Goal: Transaction & Acquisition: Purchase product/service

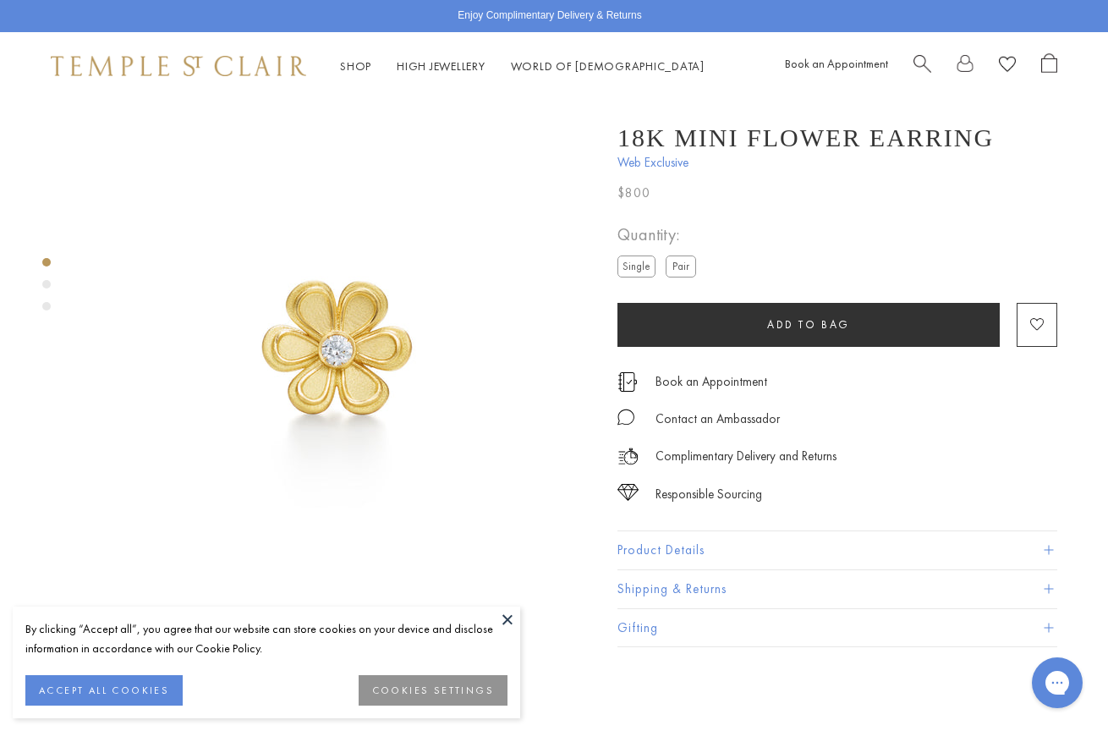
click at [47, 282] on div "Product gallery navigation" at bounding box center [46, 284] width 8 height 8
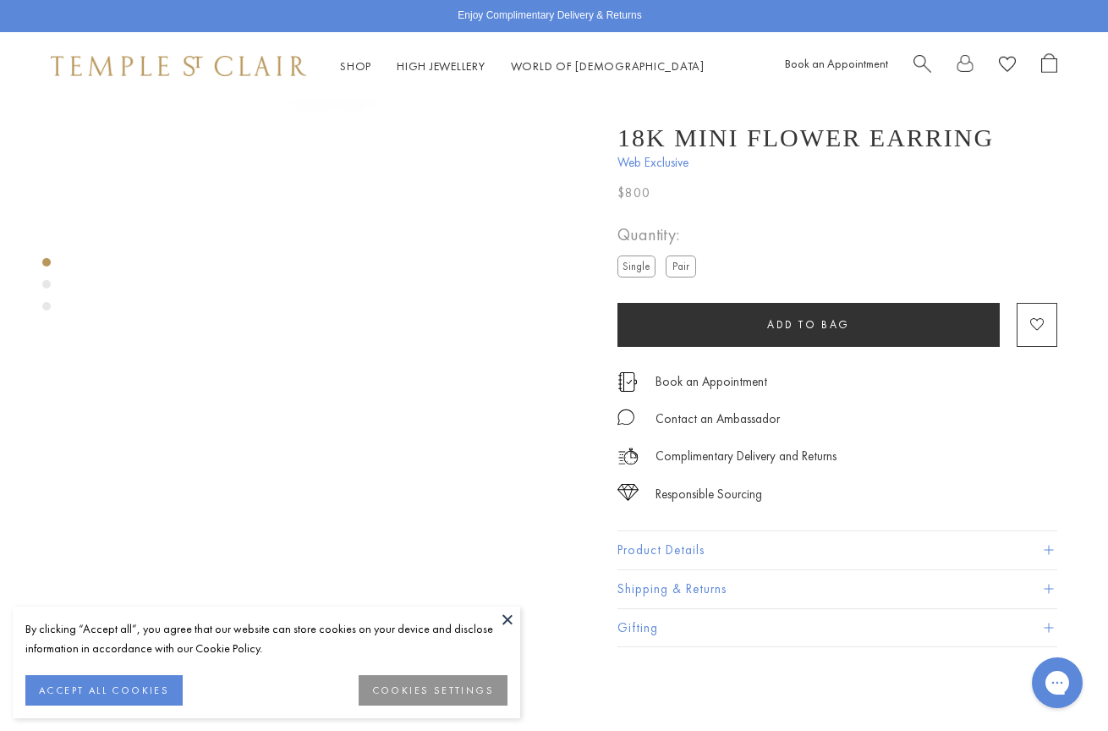
scroll to position [540, 0]
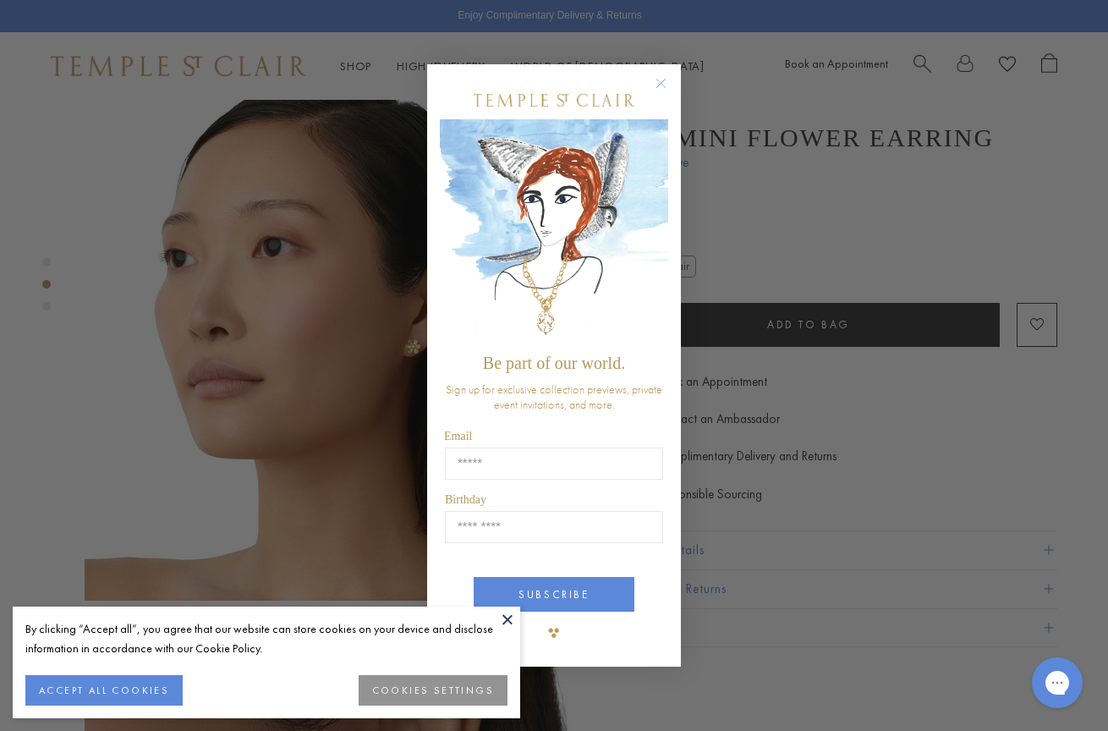
click at [656, 80] on circle "Close dialog" at bounding box center [661, 84] width 20 height 20
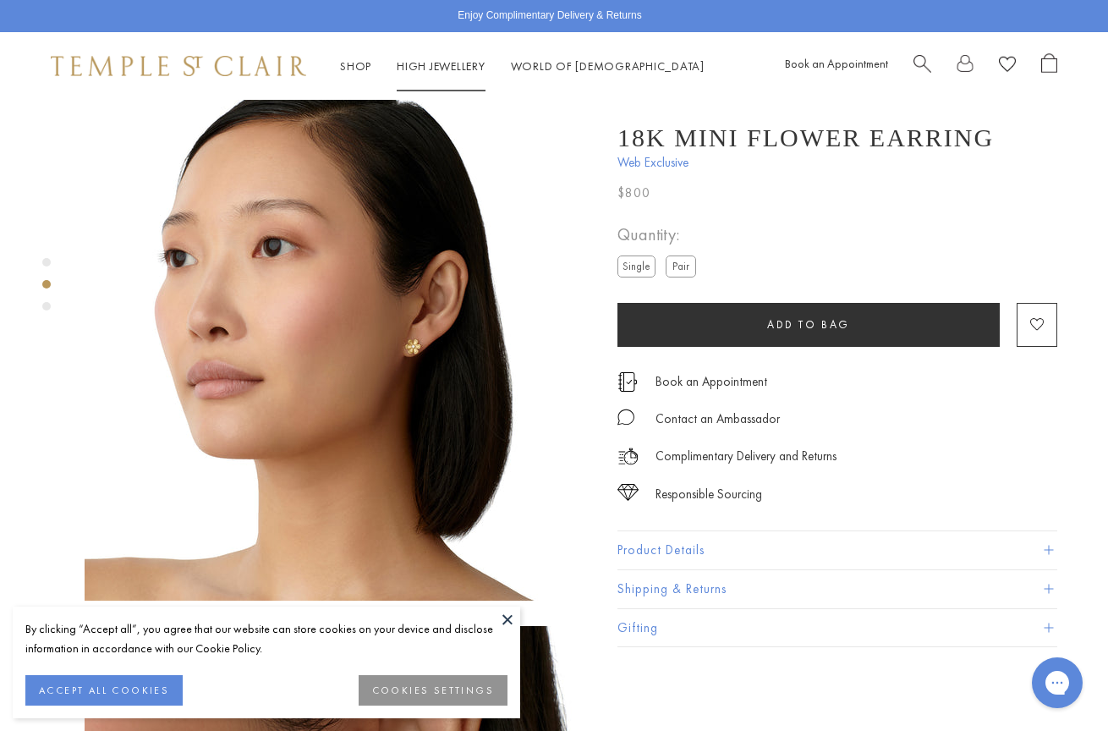
click at [404, 67] on link "High Jewellery High Jewellery" at bounding box center [441, 65] width 89 height 15
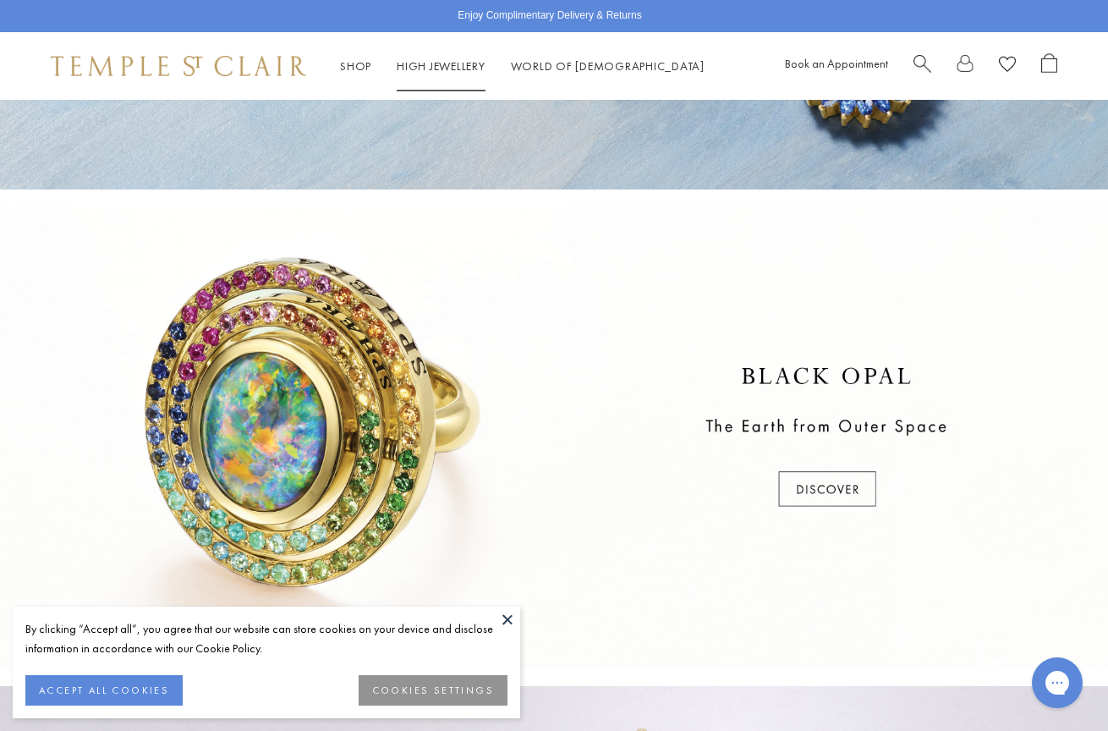
scroll to position [389, 0]
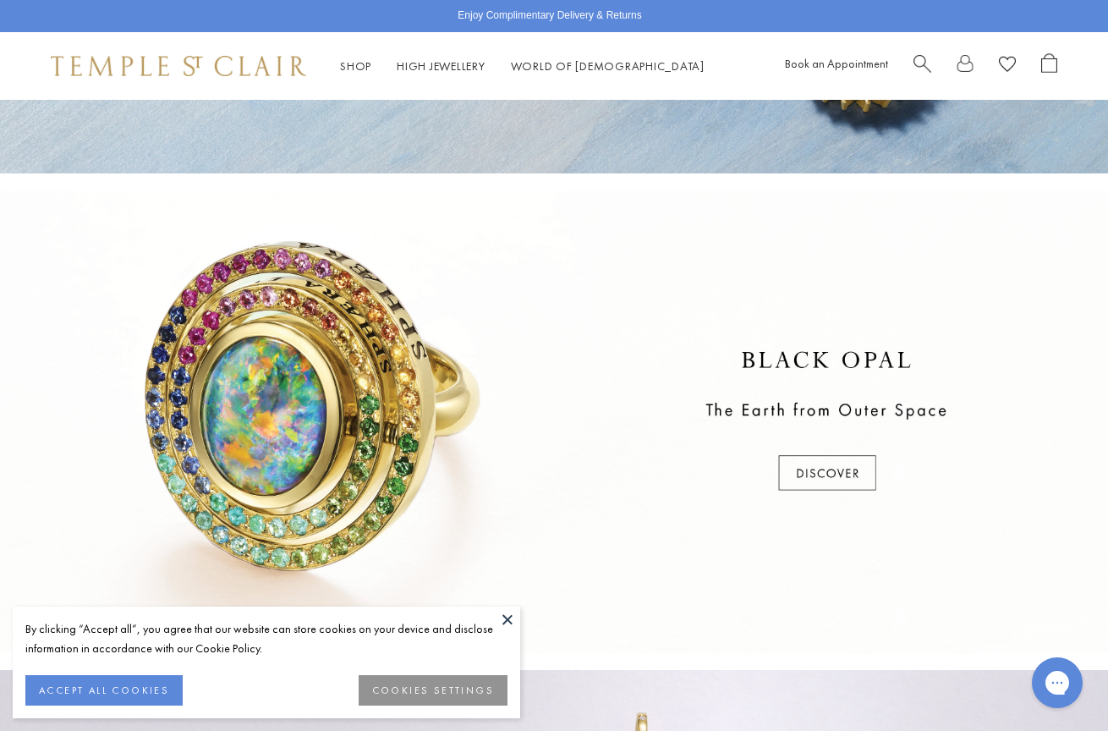
drag, startPoint x: 507, startPoint y: 616, endPoint x: 506, endPoint y: 577, distance: 38.9
click at [507, 616] on button at bounding box center [507, 619] width 25 height 25
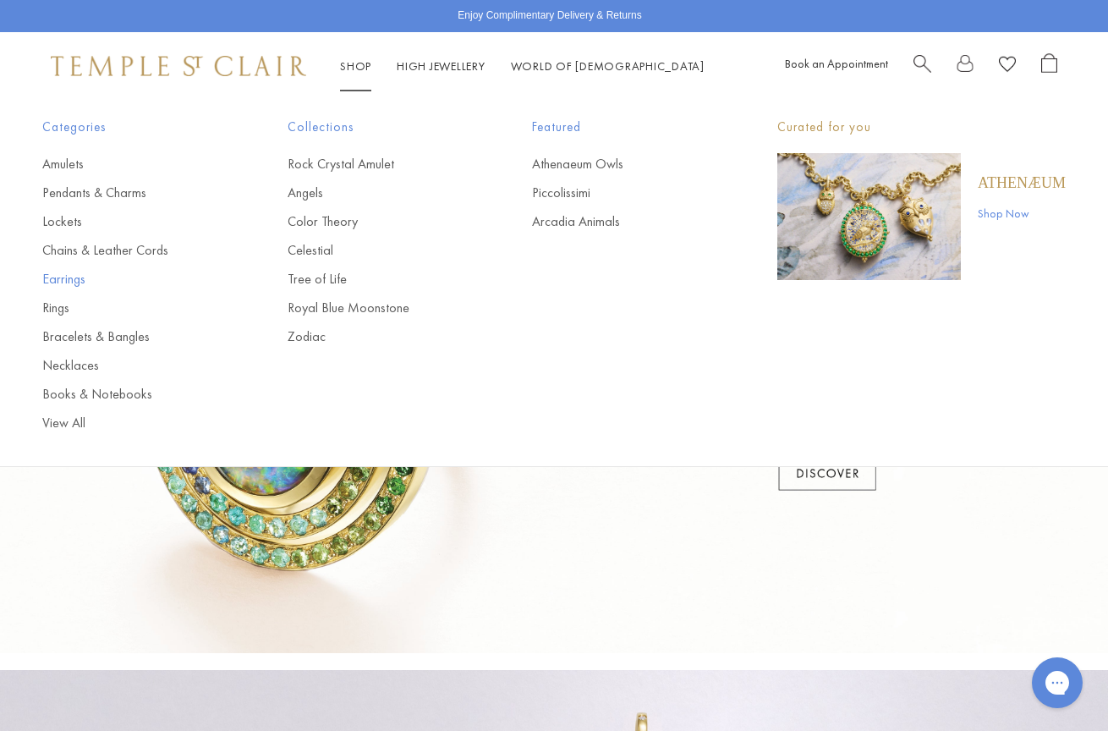
click at [65, 278] on link "Earrings" at bounding box center [131, 279] width 178 height 19
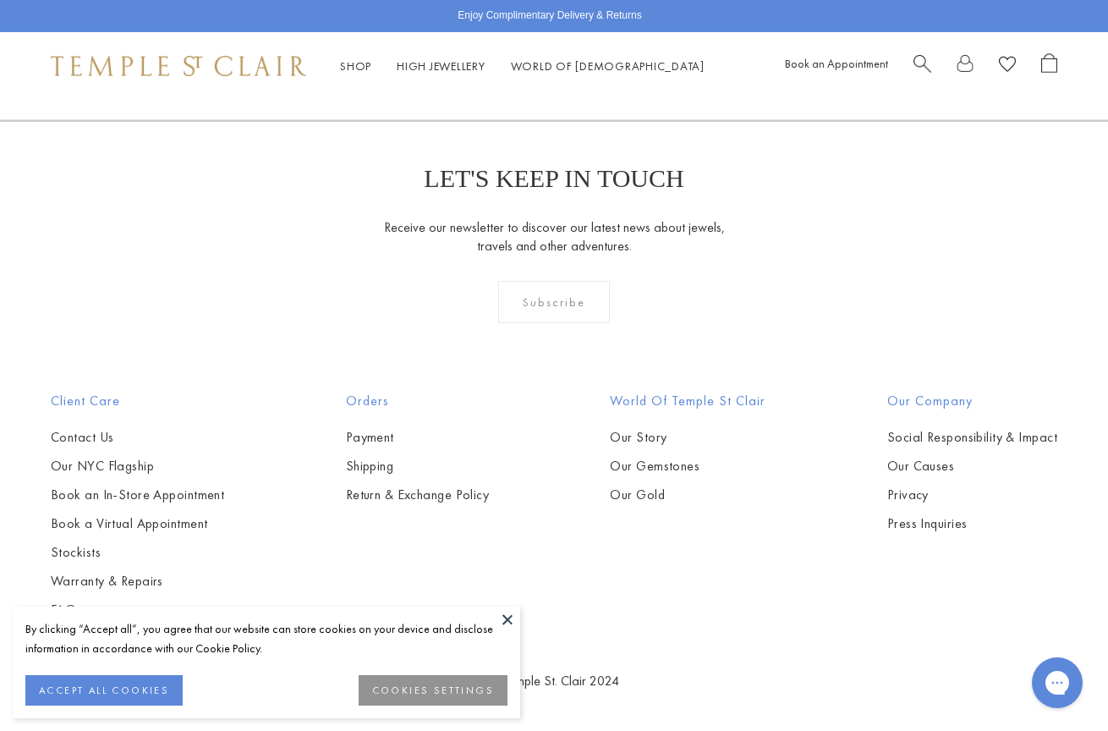
scroll to position [3584, 0]
click at [505, 619] on button at bounding box center [507, 619] width 25 height 25
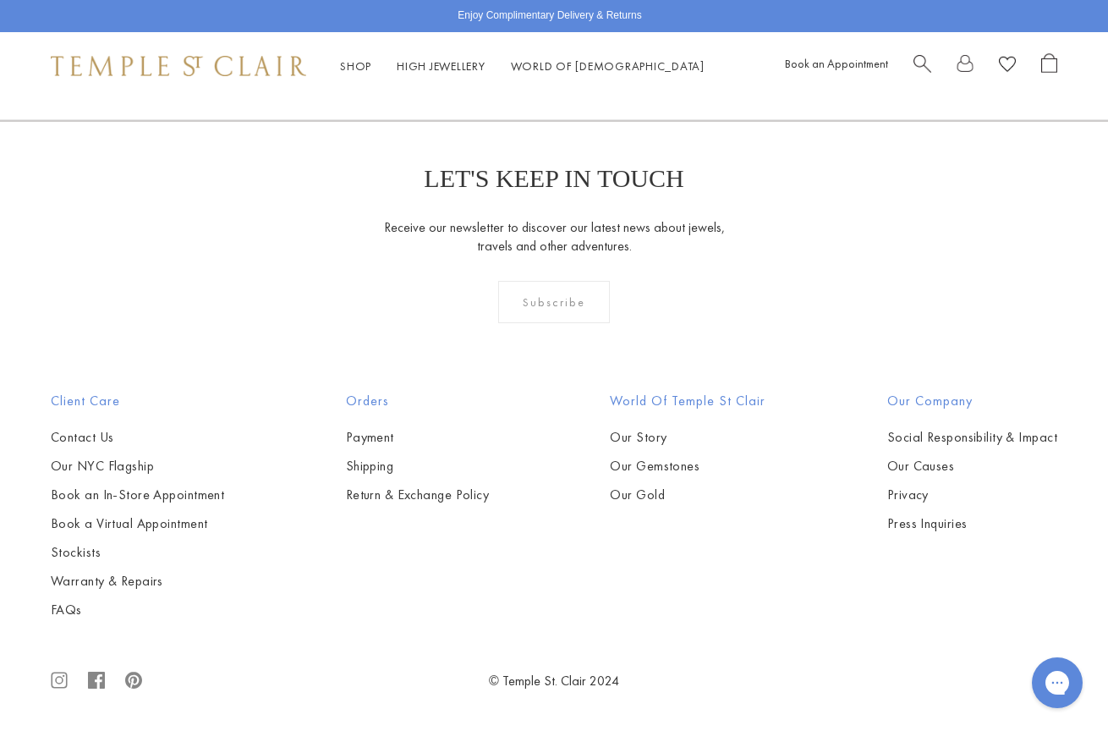
scroll to position [7558, 0]
click at [529, 52] on link "2" at bounding box center [527, 29] width 55 height 47
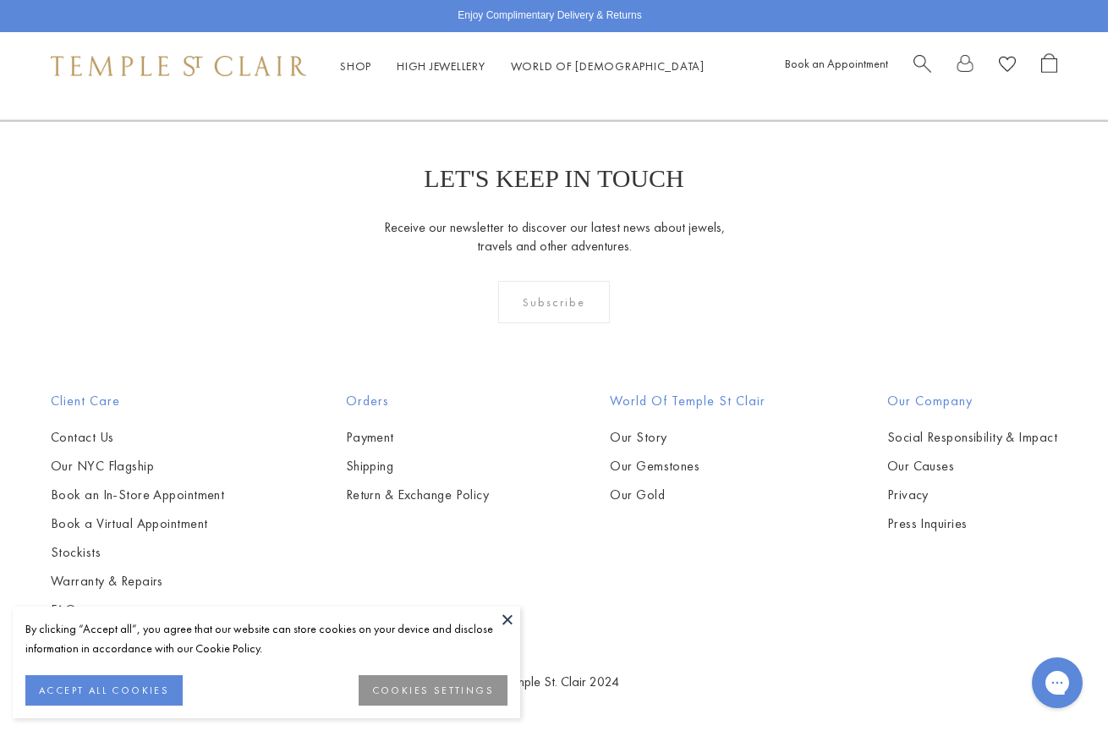
scroll to position [7419, 0]
click at [607, 52] on link "3" at bounding box center [608, 29] width 55 height 47
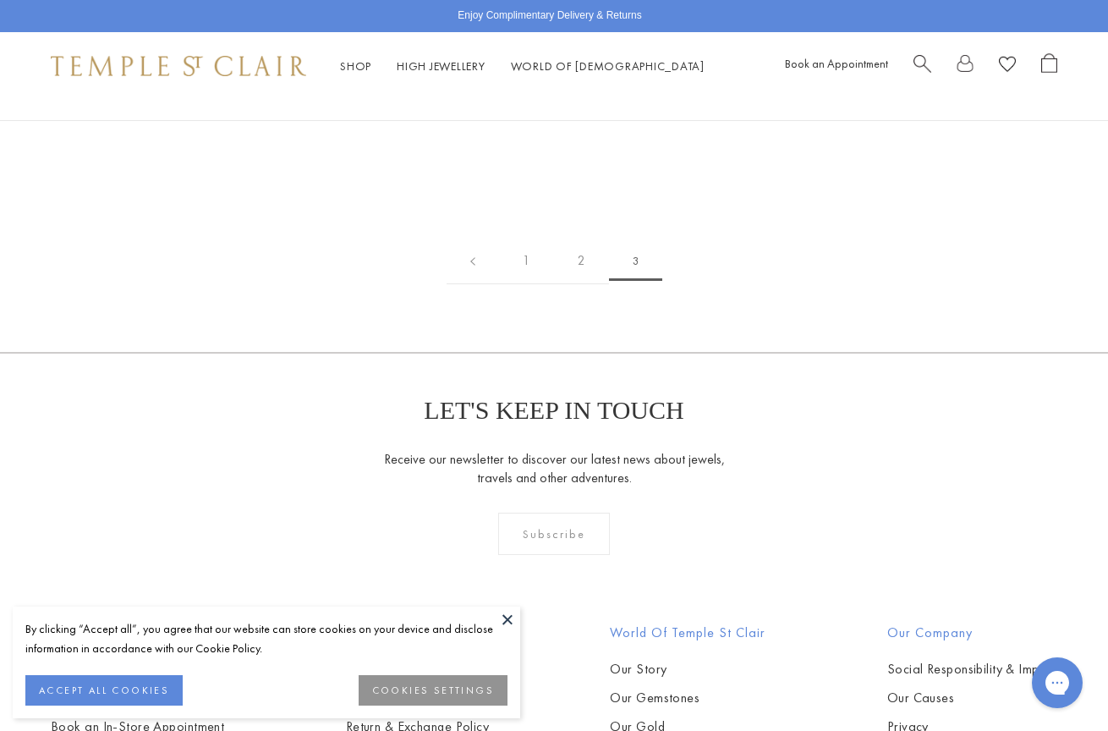
scroll to position [270, 0]
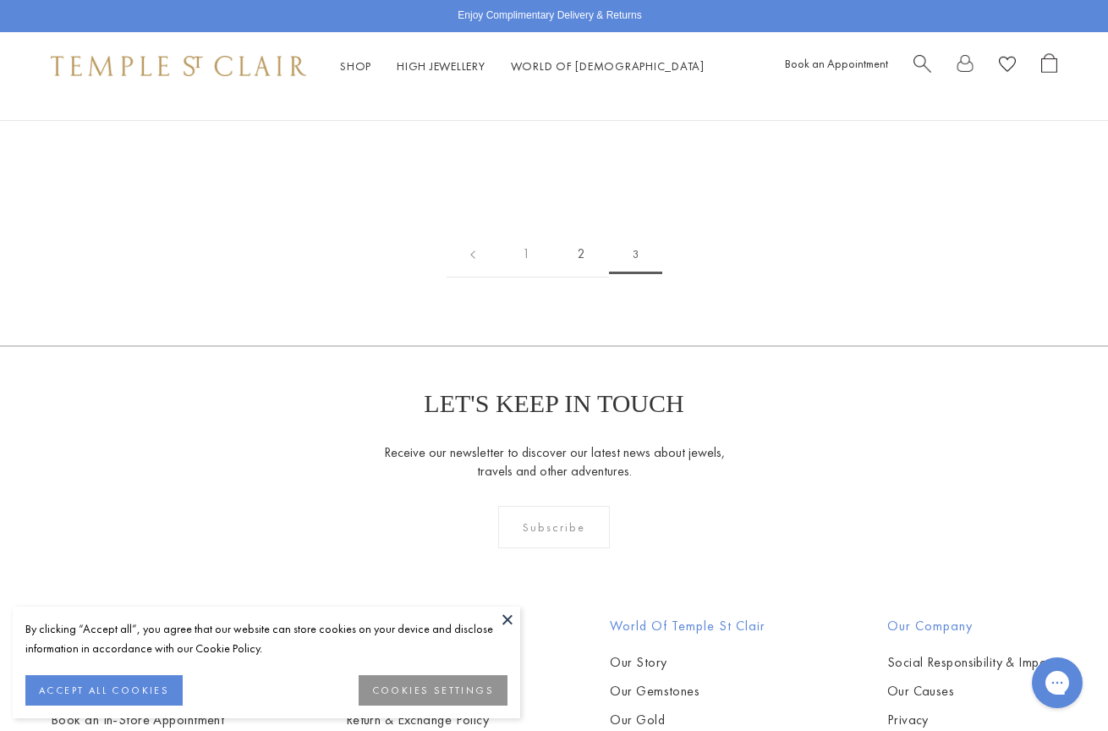
click at [578, 277] on link "2" at bounding box center [581, 254] width 55 height 47
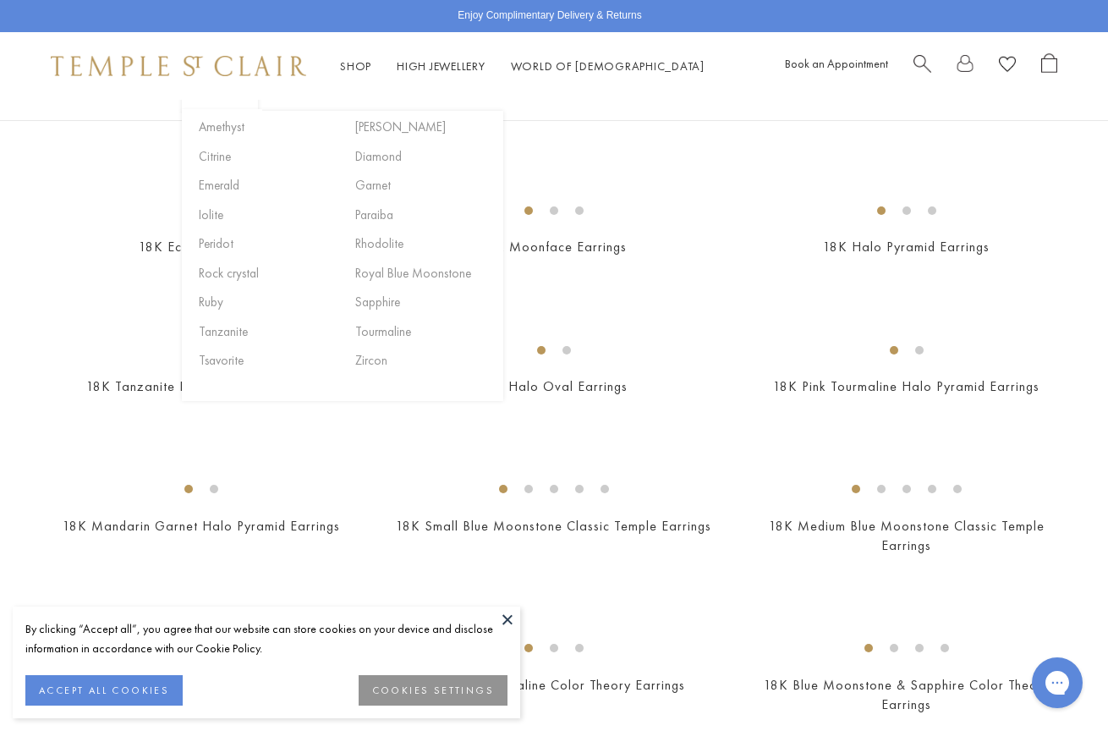
scroll to position [537, 0]
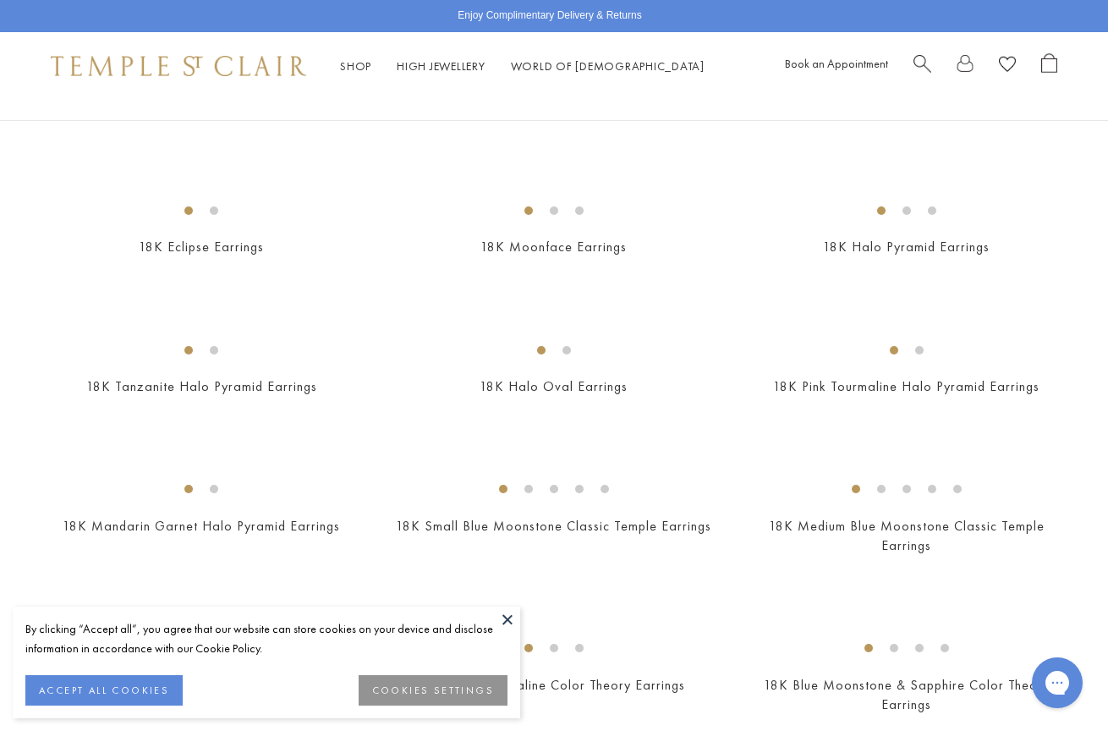
click at [0, 0] on img at bounding box center [0, 0] width 0 height 0
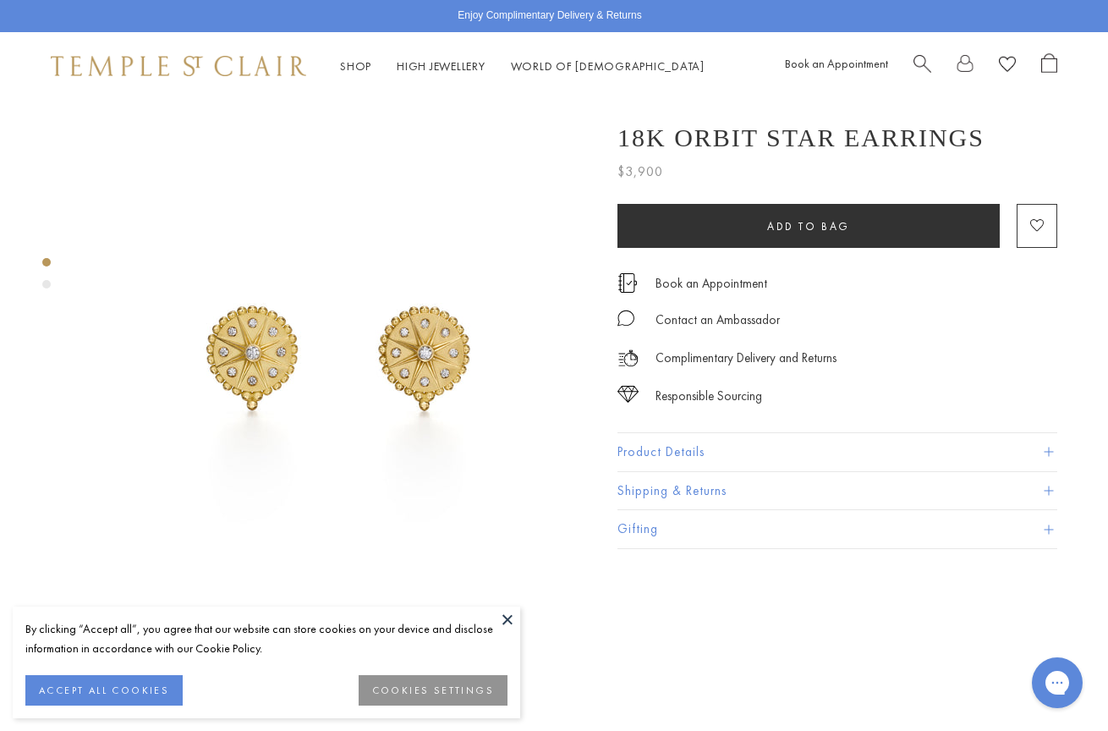
click at [1048, 448] on span at bounding box center [1048, 452] width 9 height 9
